Goal: Task Accomplishment & Management: Use online tool/utility

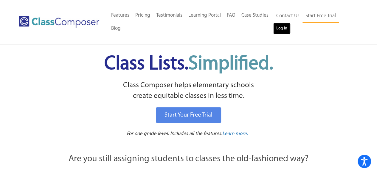
click at [282, 29] on link "Log In" at bounding box center [281, 29] width 17 height 12
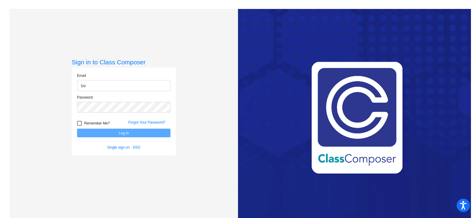
type input "[EMAIL_ADDRESS][PERSON_NAME][DOMAIN_NAME]"
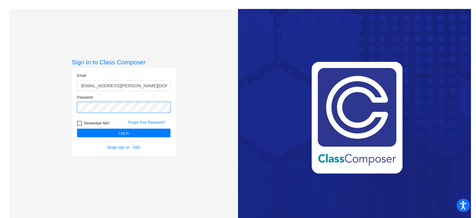
click at [77, 129] on button "Log In" at bounding box center [124, 133] width 94 height 9
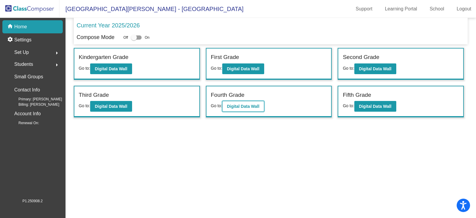
click at [247, 104] on b "Digital Data Wall" at bounding box center [243, 106] width 32 height 5
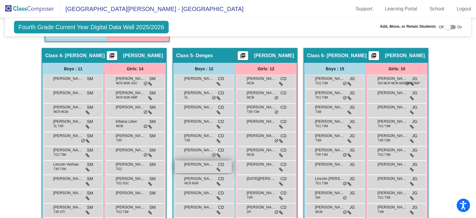
scroll to position [521, 0]
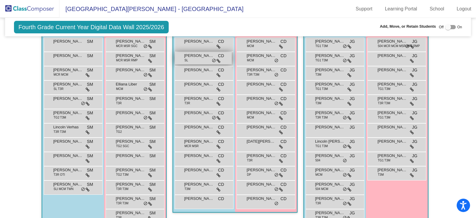
click at [197, 53] on span "[PERSON_NAME]" at bounding box center [199, 56] width 30 height 6
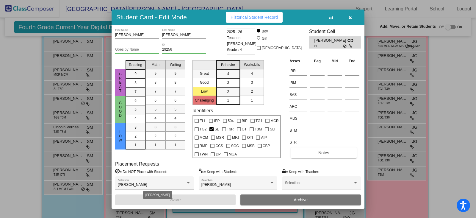
click at [154, 183] on div "[PERSON_NAME]" at bounding box center [152, 185] width 68 height 4
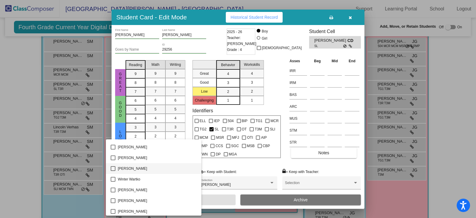
scroll to position [3541, 0]
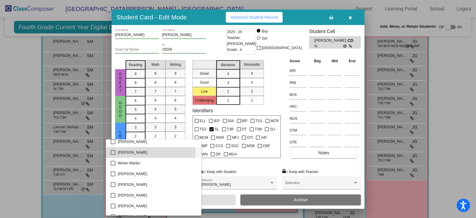
click at [113, 151] on mat-pseudo-checkbox at bounding box center [113, 152] width 5 height 5
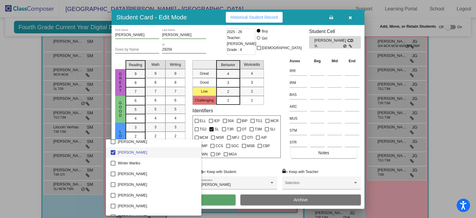
click at [214, 201] on div at bounding box center [238, 109] width 476 height 218
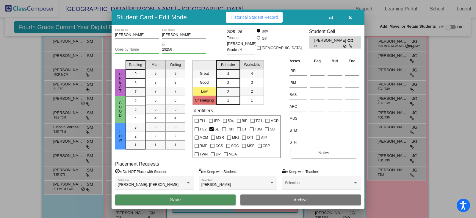
click at [213, 200] on button "Save" at bounding box center [175, 199] width 121 height 11
